Goal: Navigation & Orientation: Find specific page/section

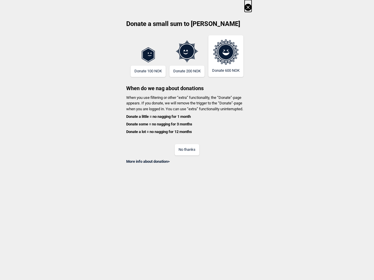
click at [187, 140] on div "No thanks" at bounding box center [186, 146] width 129 height 19
click at [248, 6] on icon at bounding box center [247, 7] width 7 height 7
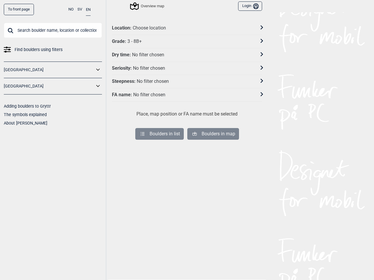
click at [148, 56] on div "No filter chosen" at bounding box center [148, 55] width 32 height 6
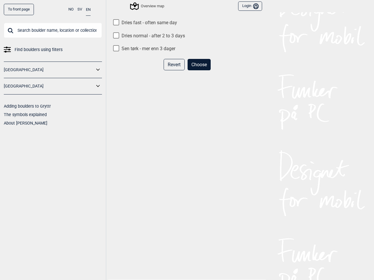
click at [148, 71] on div "Revert Choose" at bounding box center [187, 67] width 150 height 16
click at [187, 53] on div "Dries fast - often same day Dries normal - after 2 to 3 days Sen tørk - mer enn…" at bounding box center [187, 153] width 150 height 267
click at [187, 71] on div "Revert Choose" at bounding box center [187, 67] width 150 height 16
click at [226, 56] on div "Dries fast - often same day Dries normal - after 2 to 3 days Sen tørk - mer enn…" at bounding box center [187, 153] width 150 height 267
click at [187, 117] on div "Dries fast - often same day Dries normal - after 2 to 3 days Sen tørk - mer enn…" at bounding box center [187, 153] width 150 height 267
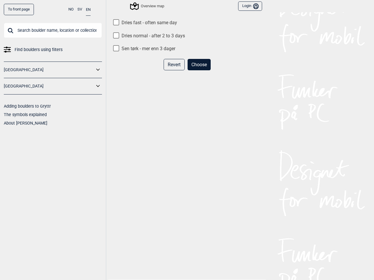
click at [187, 124] on div "Dries fast - often same day Dries normal - after 2 to 3 days Sen tørk - mer enn…" at bounding box center [187, 153] width 150 height 267
click at [187, 132] on div "Dries fast - often same day Dries normal - after 2 to 3 days Sen tørk - mer enn…" at bounding box center [187, 153] width 150 height 267
